Goal: Task Accomplishment & Management: Manage account settings

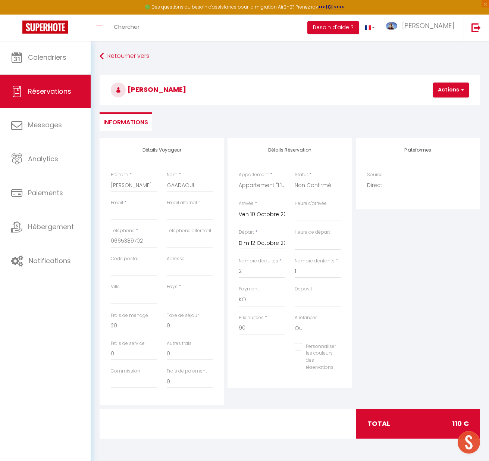
select select
select select "684"
select select "2"
select select
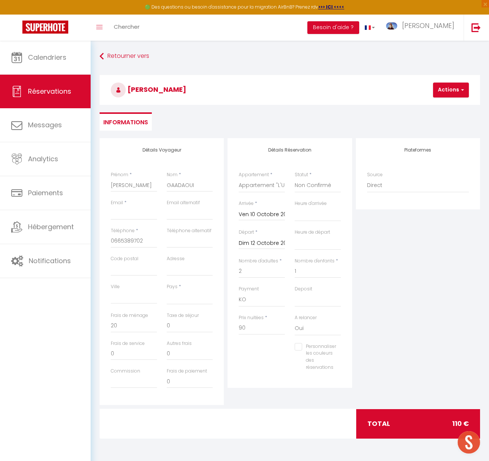
select select "10"
select select
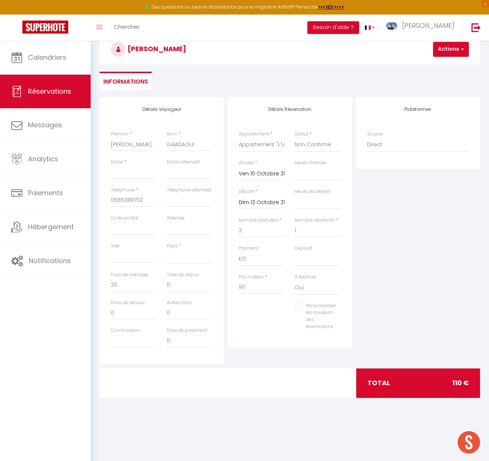
scroll to position [41, 0]
click at [137, 166] on input "Email" at bounding box center [134, 172] width 46 height 13
paste input "[PERSON_NAME][EMAIL_ADDRESS][DOMAIN_NAME]"
type input "[PERSON_NAME][EMAIL_ADDRESS][DOMAIN_NAME]"
select select
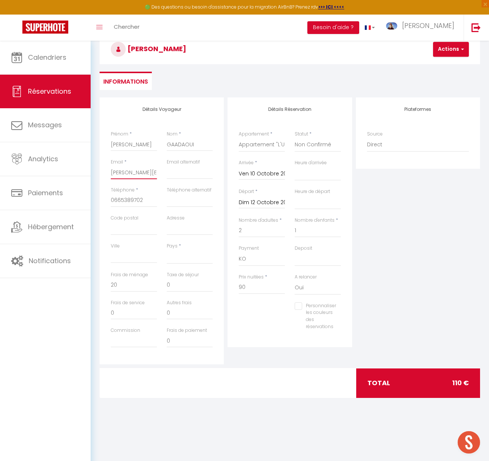
select select
checkbox input "false"
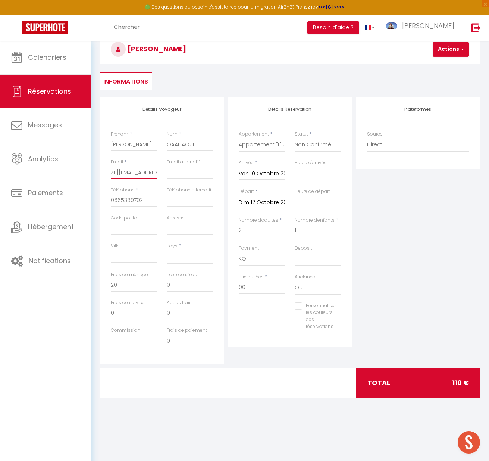
type input "[PERSON_NAME][EMAIL_ADDRESS][DOMAIN_NAME]"
click at [445, 50] on button "Actions" at bounding box center [451, 49] width 36 height 15
click at [443, 65] on link "Enregistrer" at bounding box center [457, 66] width 59 height 10
select select
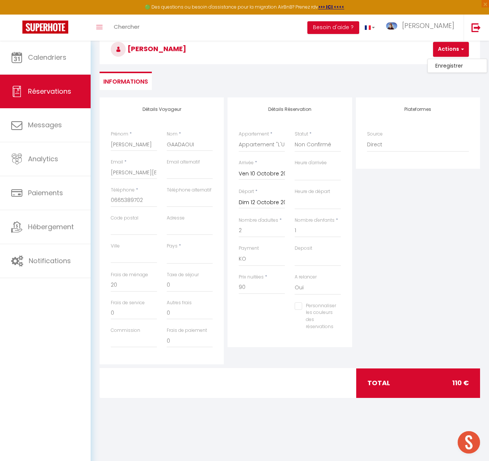
select select
checkbox input "false"
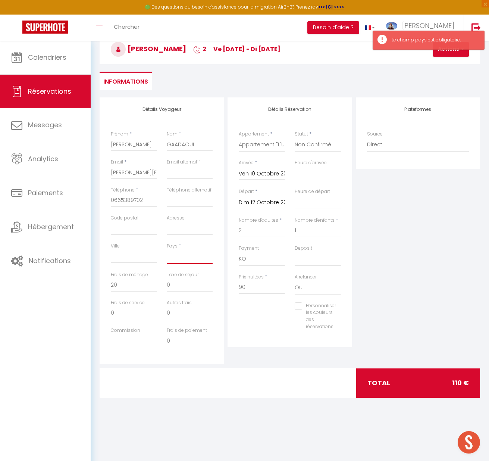
click at [183, 254] on select "[GEOGRAPHIC_DATA] [GEOGRAPHIC_DATA] [GEOGRAPHIC_DATA] [GEOGRAPHIC_DATA] [GEOGRA…" at bounding box center [190, 256] width 46 height 14
select select "FR"
click at [167, 249] on select "[GEOGRAPHIC_DATA] [GEOGRAPHIC_DATA] [GEOGRAPHIC_DATA] [GEOGRAPHIC_DATA] [GEOGRA…" at bounding box center [190, 256] width 46 height 14
select select
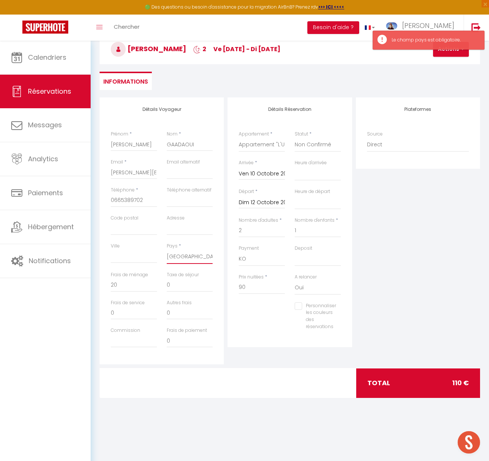
select select
checkbox input "false"
click at [402, 257] on div "Plateformes Source Direct [DOMAIN_NAME] [DOMAIN_NAME] Chalet montagne Expedia G…" at bounding box center [418, 230] width 128 height 267
click at [446, 46] on button "Actions" at bounding box center [451, 49] width 36 height 15
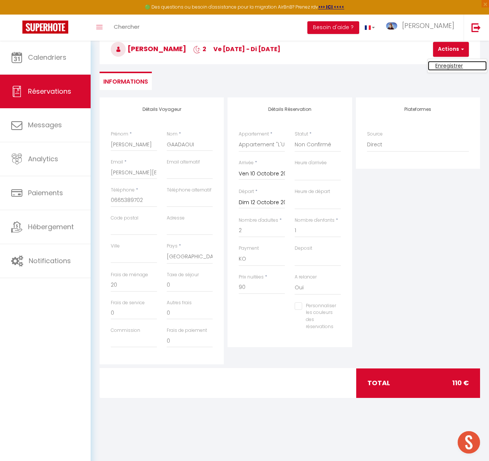
click at [447, 66] on link "Enregistrer" at bounding box center [457, 66] width 59 height 10
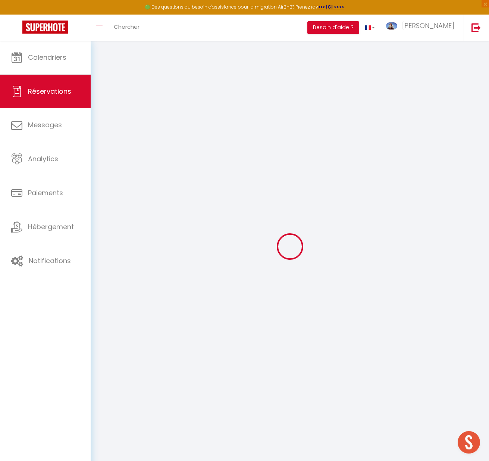
select select "not_cancelled"
select select
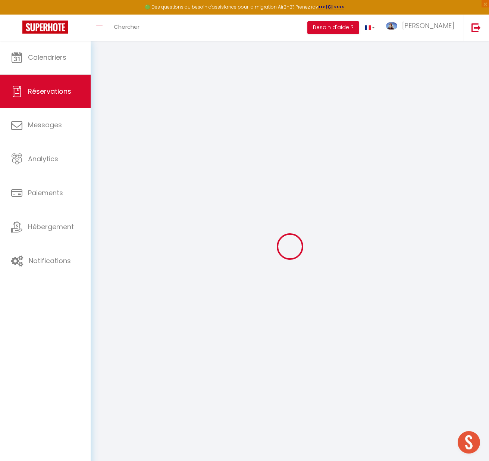
select select
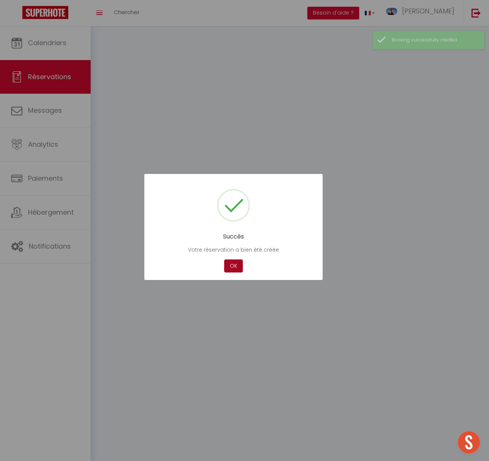
select select
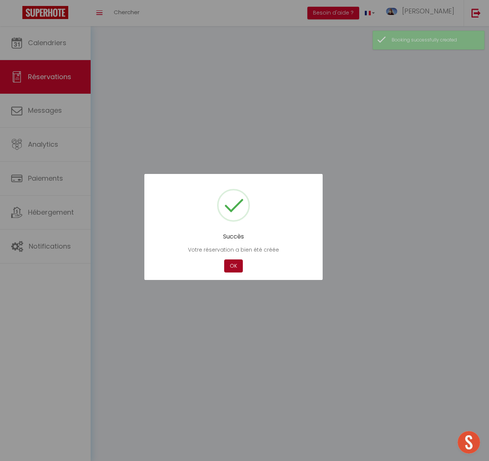
select select
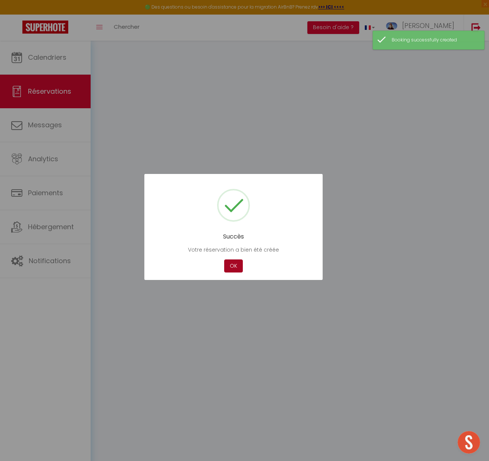
select select
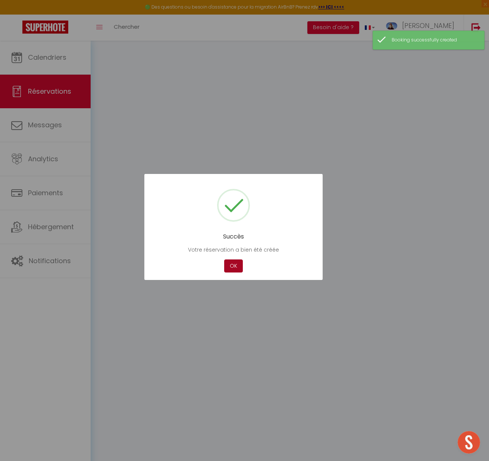
select select
click at [230, 266] on button "OK" at bounding box center [233, 265] width 19 height 13
select select
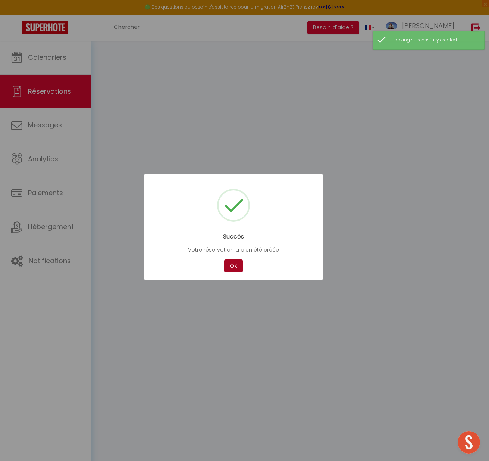
select select
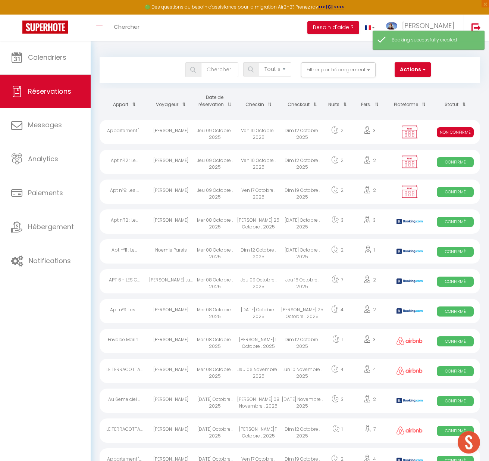
click at [212, 134] on div "Jeu 09 Octobre . 2025" at bounding box center [215, 132] width 44 height 24
select select "KO"
select select "0"
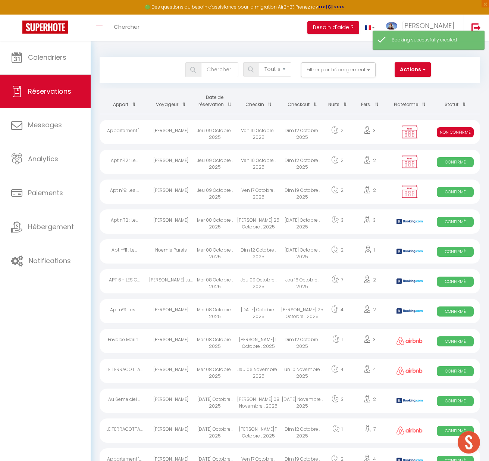
select select "1"
select select
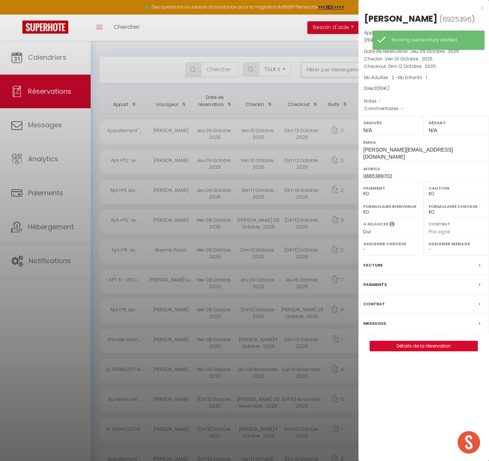
click at [388, 197] on select "OK KO" at bounding box center [391, 193] width 56 height 7
click at [363, 195] on select "OK KO" at bounding box center [391, 193] width 56 height 7
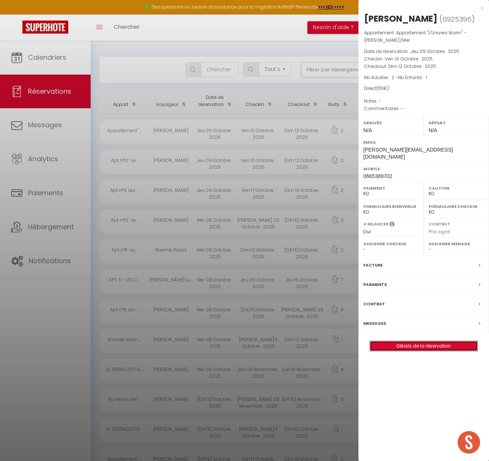
click at [406, 351] on link "Détails de la réservation" at bounding box center [423, 346] width 107 height 10
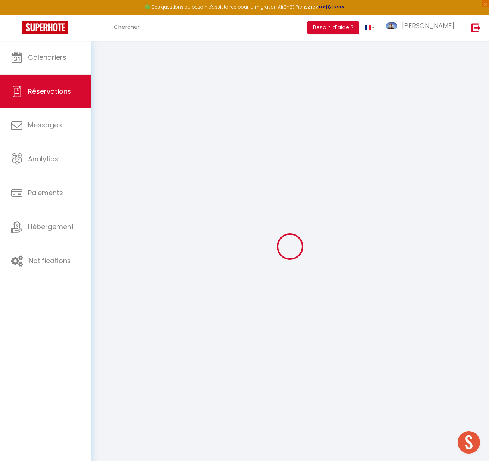
select select "0"
select select
checkbox input "false"
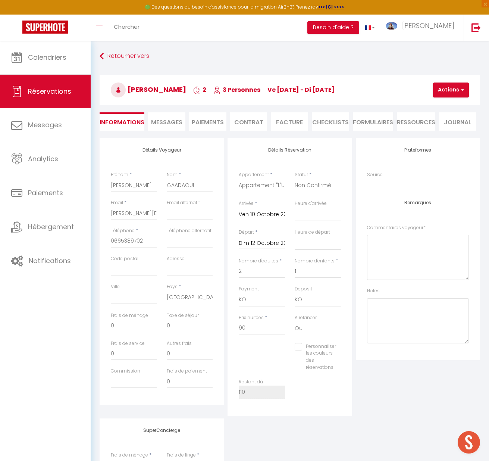
type input "20"
select select
checkbox input "false"
select select
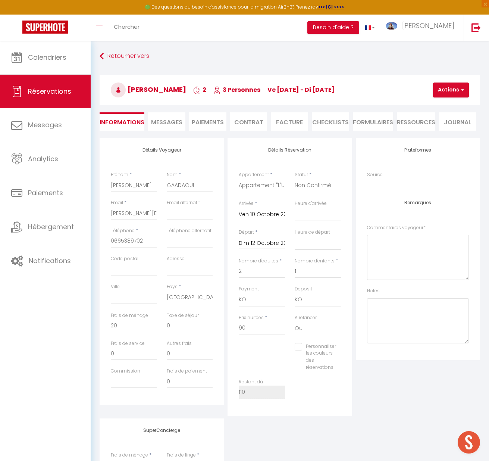
select select
click at [447, 89] on button "Actions" at bounding box center [451, 89] width 36 height 15
click at [211, 121] on li "Paiements" at bounding box center [207, 121] width 37 height 18
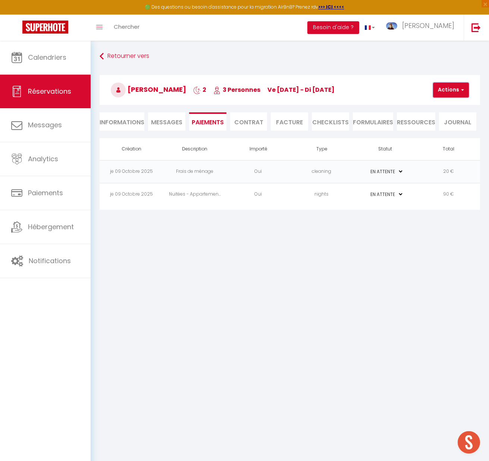
click at [443, 87] on button "Actions" at bounding box center [451, 89] width 36 height 15
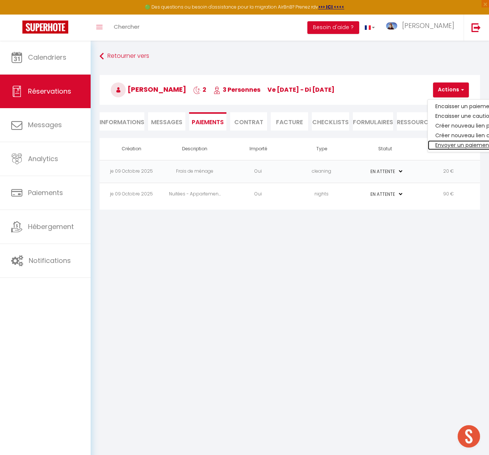
click at [455, 141] on link "Envoyer un paiement global" at bounding box center [474, 145] width 92 height 10
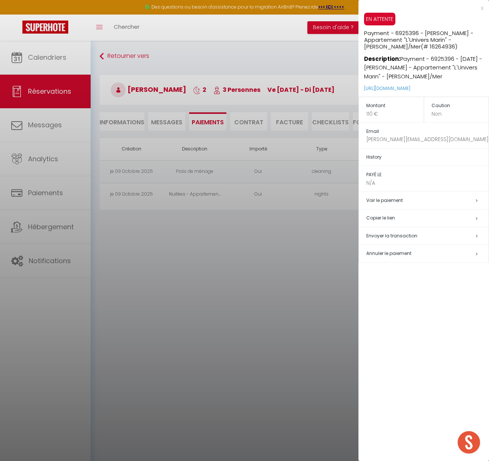
click at [390, 216] on h5 "Copier le lien" at bounding box center [427, 218] width 122 height 9
click at [406, 248] on td "Annuler le paiement" at bounding box center [424, 254] width 130 height 18
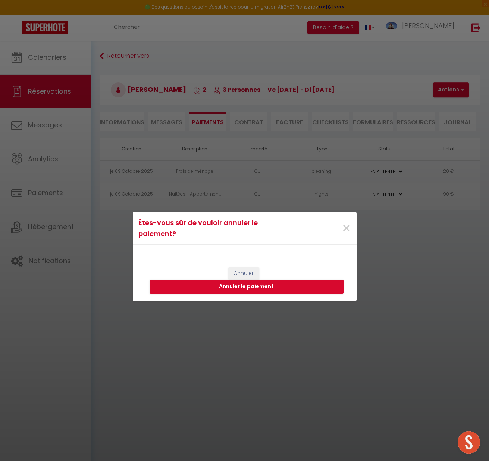
select select
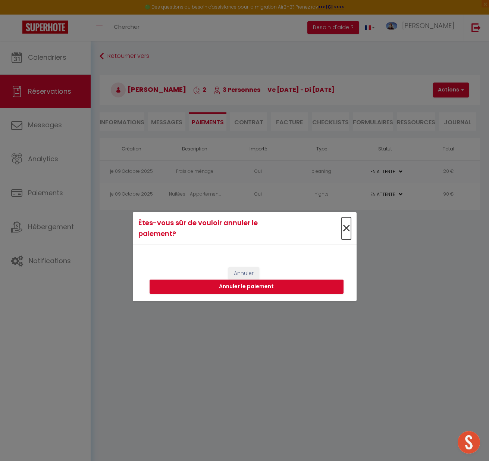
click at [342, 232] on span "×" at bounding box center [346, 228] width 9 height 22
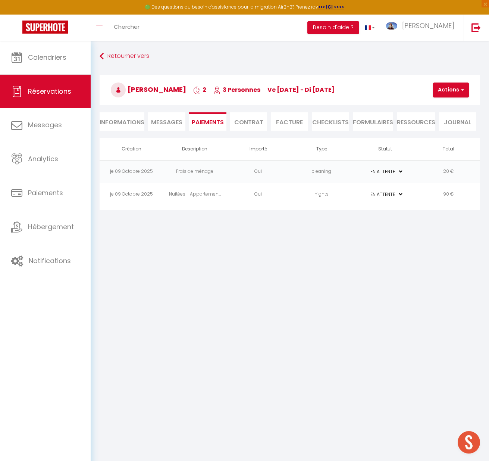
click at [137, 123] on li "Informations" at bounding box center [122, 121] width 45 height 18
select select
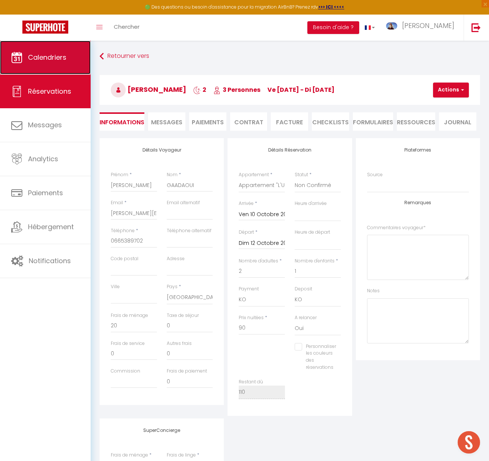
click at [52, 65] on link "Calendriers" at bounding box center [45, 58] width 91 height 34
